Goal: Information Seeking & Learning: Understand process/instructions

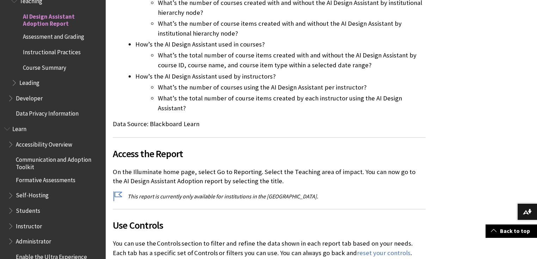
scroll to position [395, 0]
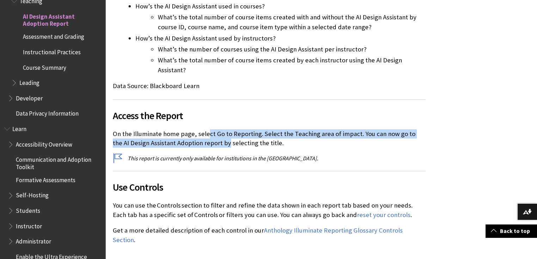
drag, startPoint x: 206, startPoint y: 114, endPoint x: 209, endPoint y: 119, distance: 5.8
click at [209, 129] on p "On the Illuminate home page, select Go to Reporting. Select the Teaching area o…" at bounding box center [269, 138] width 313 height 18
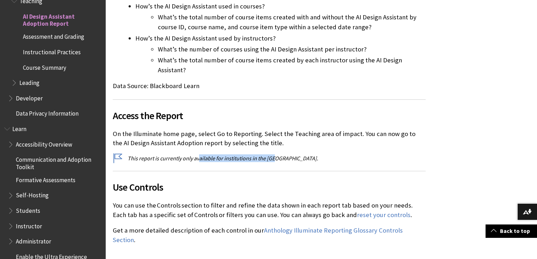
drag, startPoint x: 197, startPoint y: 139, endPoint x: 274, endPoint y: 141, distance: 76.5
click at [274, 154] on p "This report is currently only available for institutions in the [GEOGRAPHIC_DAT…" at bounding box center [269, 158] width 313 height 8
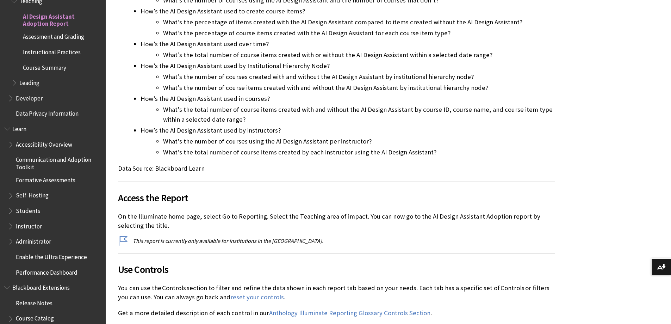
scroll to position [254, 0]
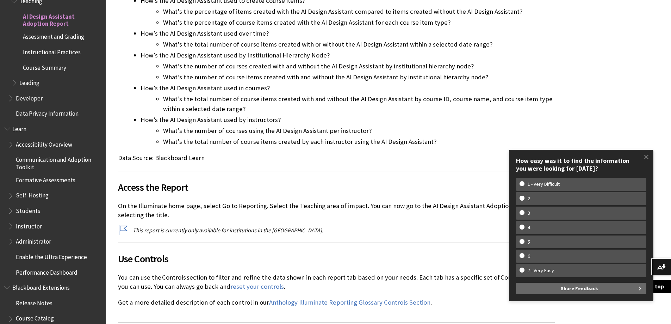
click at [333, 189] on span "Access the Report" at bounding box center [336, 187] width 437 height 15
click at [537, 186] on w-span "1 - Very Difficult" at bounding box center [544, 184] width 48 height 6
click at [524, 186] on input "1 - Very Difficult" at bounding box center [522, 183] width 5 height 5
radio input "true"
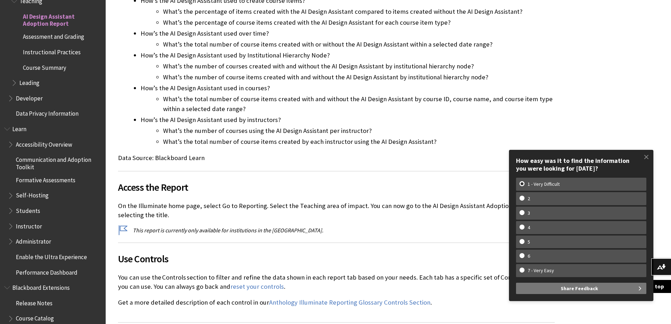
click at [537, 259] on span "Share Feedback" at bounding box center [579, 288] width 37 height 11
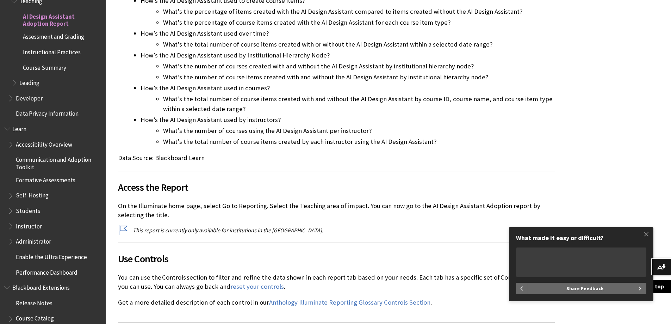
click at [525, 259] on textarea "What made it easy or difficult?" at bounding box center [581, 262] width 130 height 30
click at [245, 231] on p "This report is currently only available for institutions in the [GEOGRAPHIC_DAT…" at bounding box center [336, 230] width 437 height 8
drag, startPoint x: 246, startPoint y: 232, endPoint x: 290, endPoint y: 236, distance: 44.5
click at [290, 236] on div "The AI Assistant Adoption report helps you understand and answer:  How is the A…" at bounding box center [336, 110] width 437 height 393
click at [289, 234] on p "This report is currently only available for institutions in the [GEOGRAPHIC_DAT…" at bounding box center [336, 230] width 437 height 8
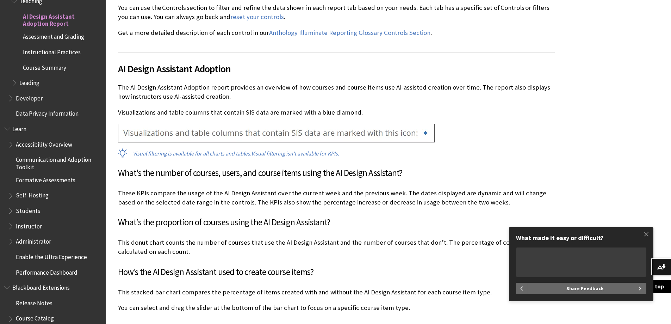
scroll to position [535, 0]
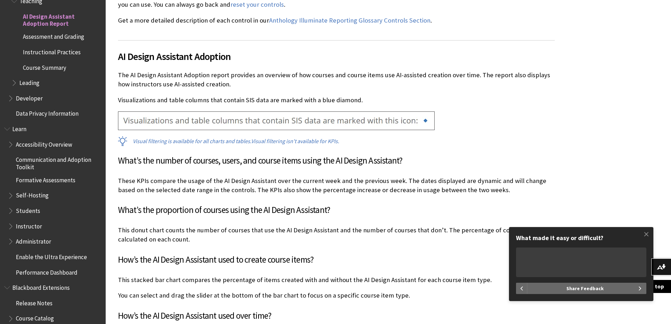
click at [179, 186] on p "These KPIs compare the usage of the AI Design Assistant over the current week a…" at bounding box center [336, 185] width 437 height 18
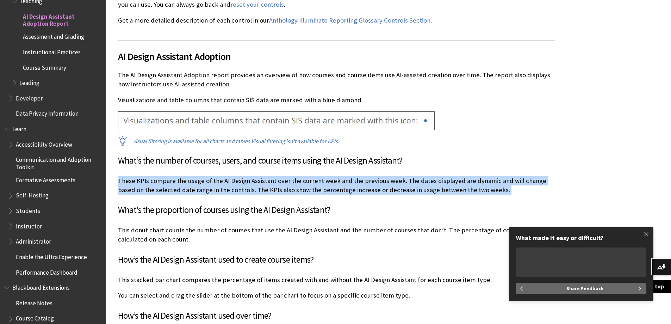
click at [179, 186] on p "These KPIs compare the usage of the AI Design Assistant over the current week a…" at bounding box center [336, 185] width 437 height 18
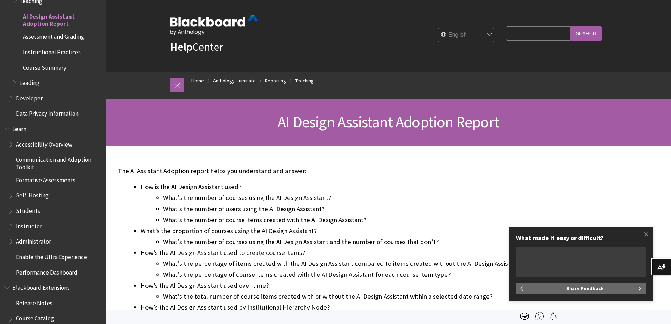
scroll to position [0, 0]
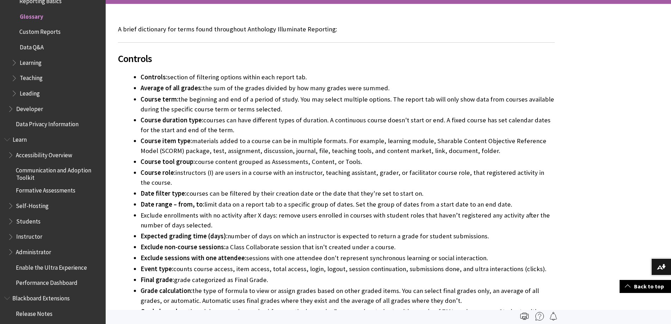
scroll to position [70, 0]
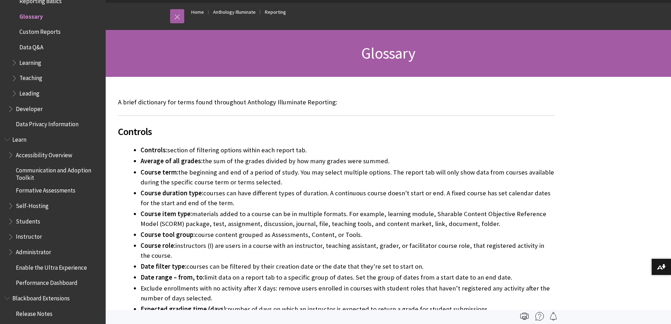
click at [190, 103] on p "A brief dictionary for terms found throughout Anthology Illuminate Reporting:" at bounding box center [336, 102] width 437 height 9
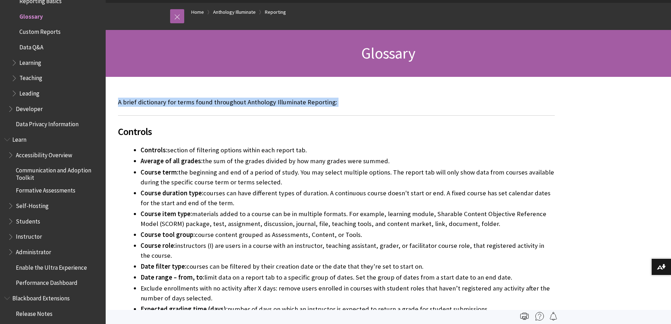
click at [190, 103] on p "A brief dictionary for terms found throughout Anthology Illuminate Reporting:" at bounding box center [336, 102] width 437 height 9
click at [187, 103] on p "A brief dictionary for terms found throughout Anthology Illuminate Reporting:" at bounding box center [336, 102] width 437 height 9
click at [238, 101] on p "A brief dictionary for terms found throughout Anthology Illuminate Reporting:" at bounding box center [336, 102] width 437 height 9
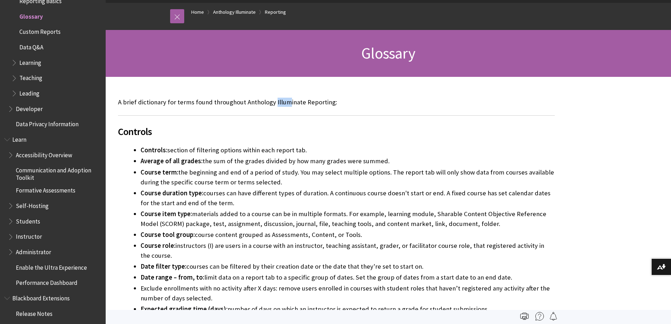
drag, startPoint x: 272, startPoint y: 102, endPoint x: 286, endPoint y: 102, distance: 13.4
click at [286, 102] on p "A brief dictionary for terms found throughout Anthology Illuminate Reporting:" at bounding box center [336, 102] width 437 height 9
click at [255, 101] on p "A brief dictionary for terms found throughout Anthology Illuminate Reporting:" at bounding box center [336, 102] width 437 height 9
drag, startPoint x: 243, startPoint y: 103, endPoint x: 337, endPoint y: 107, distance: 93.8
click at [337, 107] on div "A brief dictionary for terms found throughout Anthology Illuminate Reporting: C…" at bounding box center [336, 315] width 437 height 435
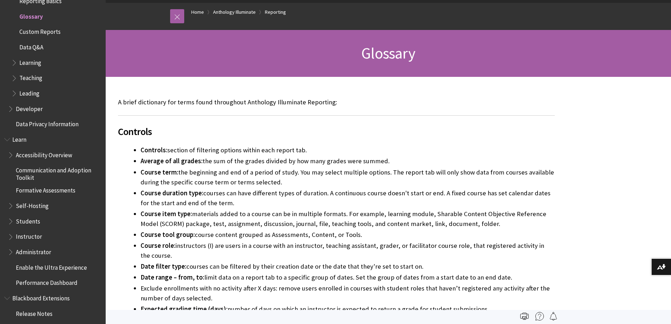
copy div "Anthology Illuminate Reporting: Controls"
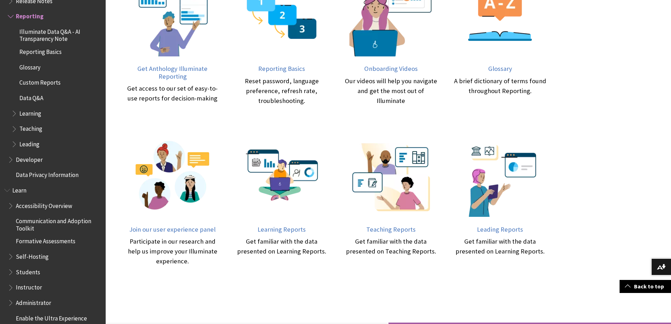
scroll to position [317, 0]
